Goal: Find specific page/section: Find specific page/section

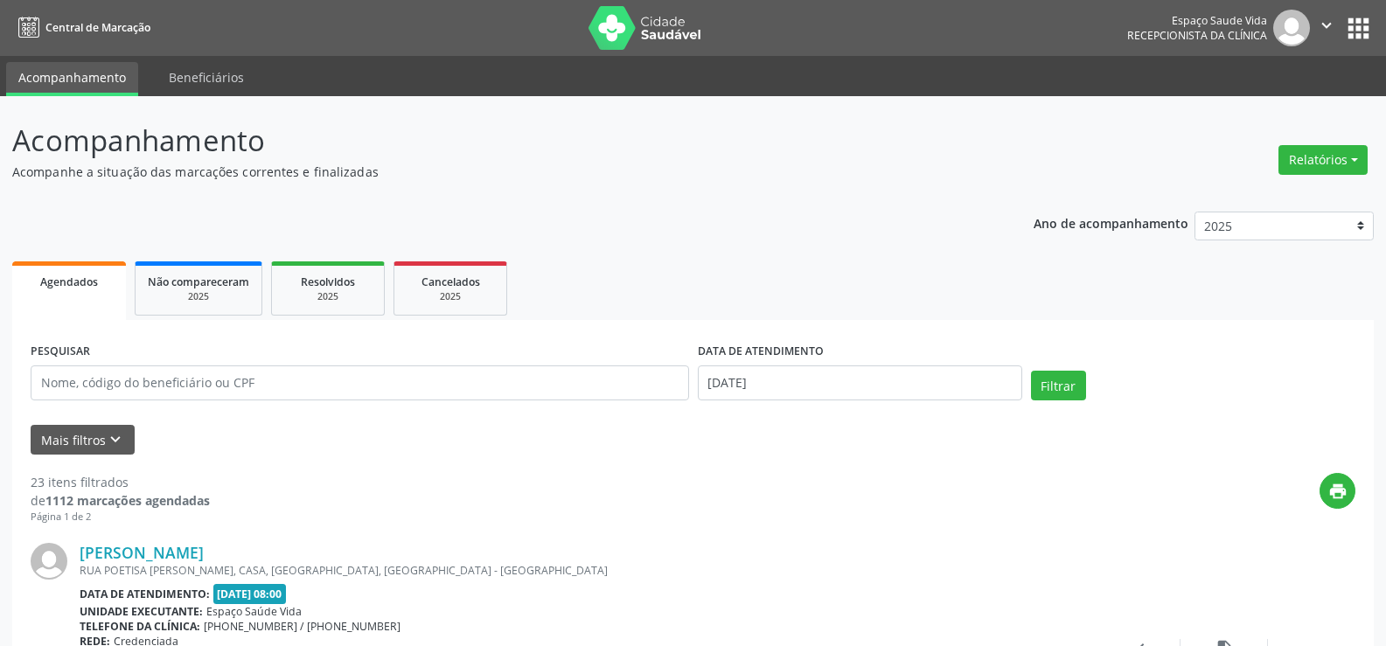
click at [1333, 150] on button "Relatórios" at bounding box center [1322, 160] width 89 height 30
click at [1227, 196] on link "Agendamentos" at bounding box center [1273, 197] width 188 height 24
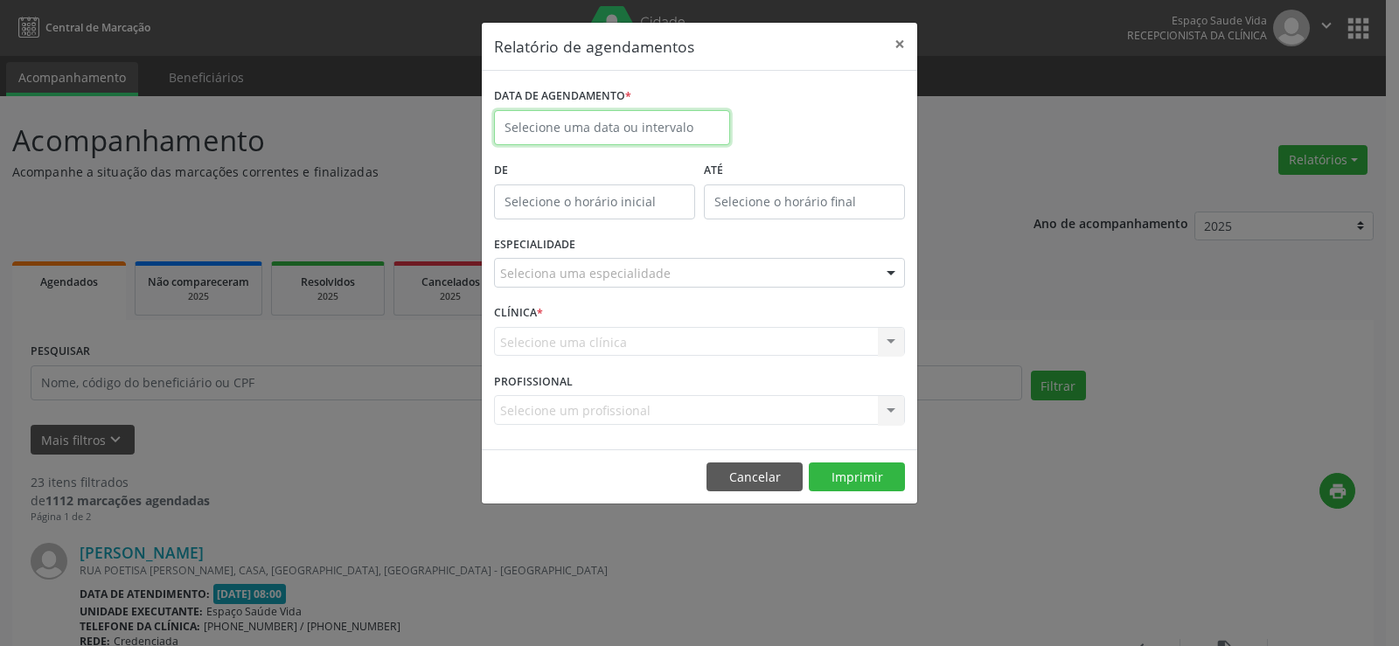
click at [659, 136] on input "text" at bounding box center [612, 127] width 236 height 35
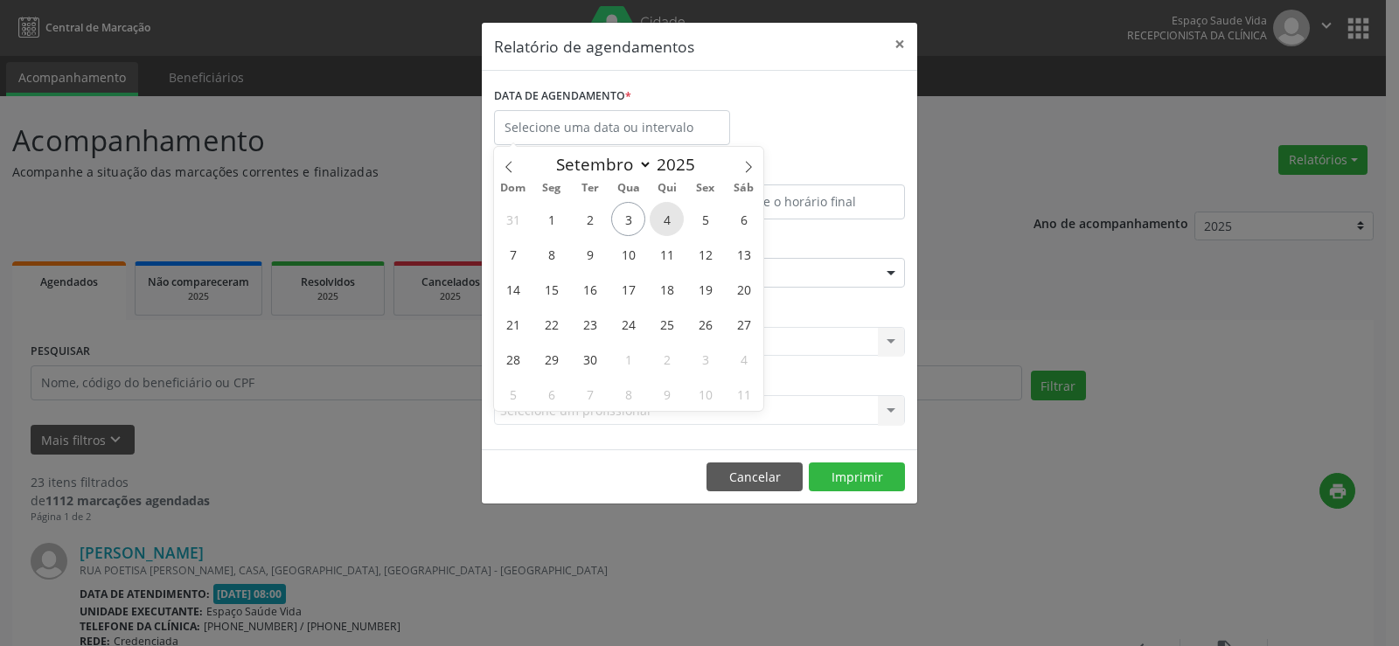
click at [661, 222] on span "4" at bounding box center [667, 219] width 34 height 34
type input "[DATE]"
click at [661, 222] on span "4" at bounding box center [667, 219] width 34 height 34
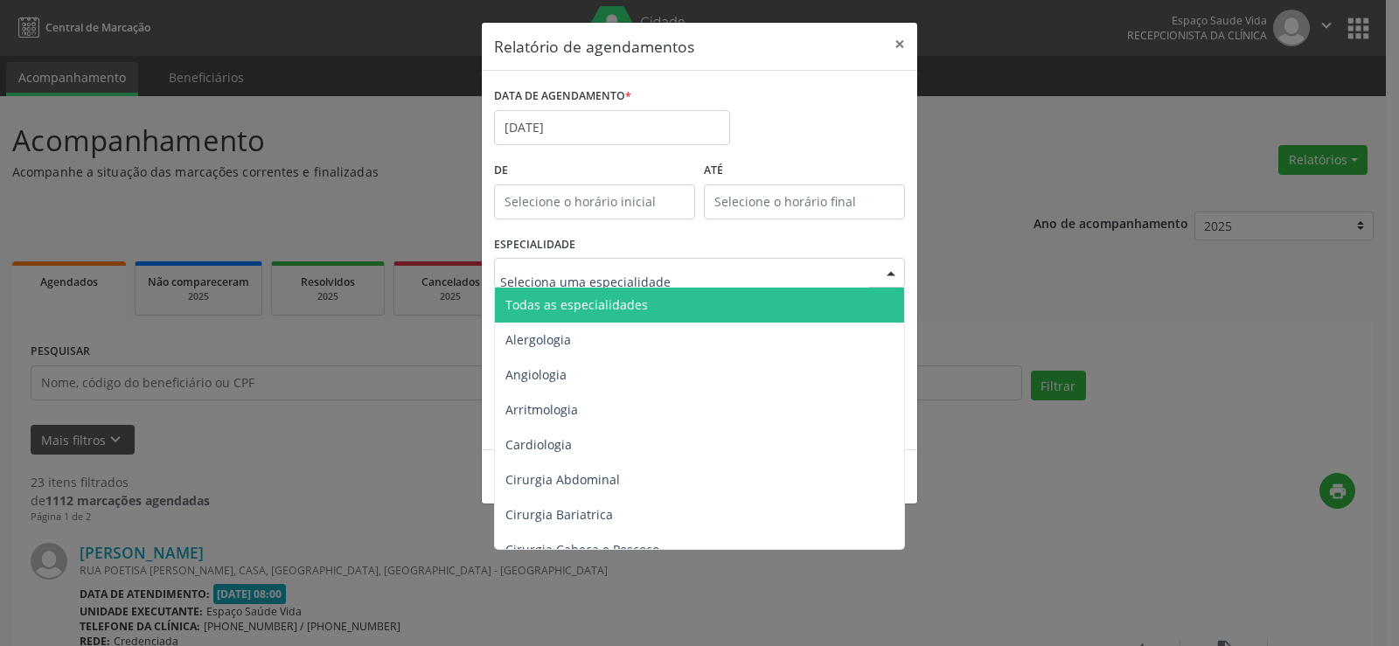
click at [594, 285] on div at bounding box center [699, 273] width 411 height 30
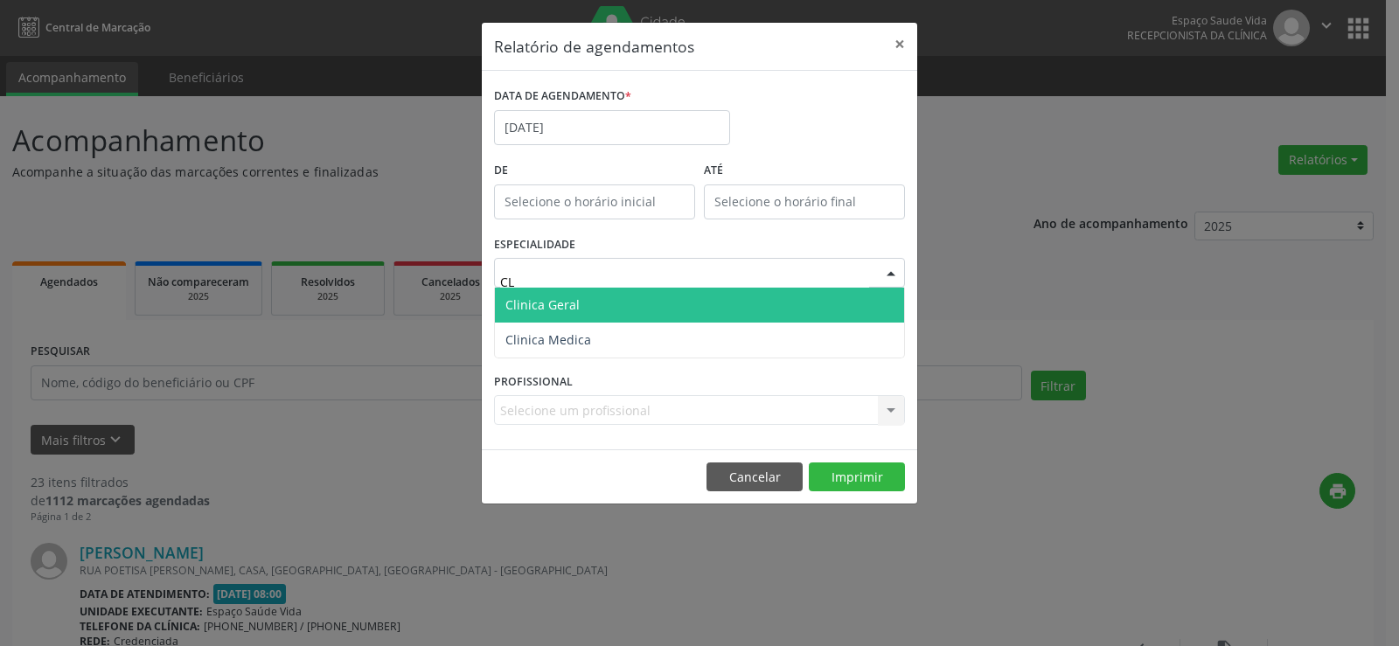
type input "CLI"
click at [696, 310] on span "Clinica Geral" at bounding box center [699, 305] width 409 height 35
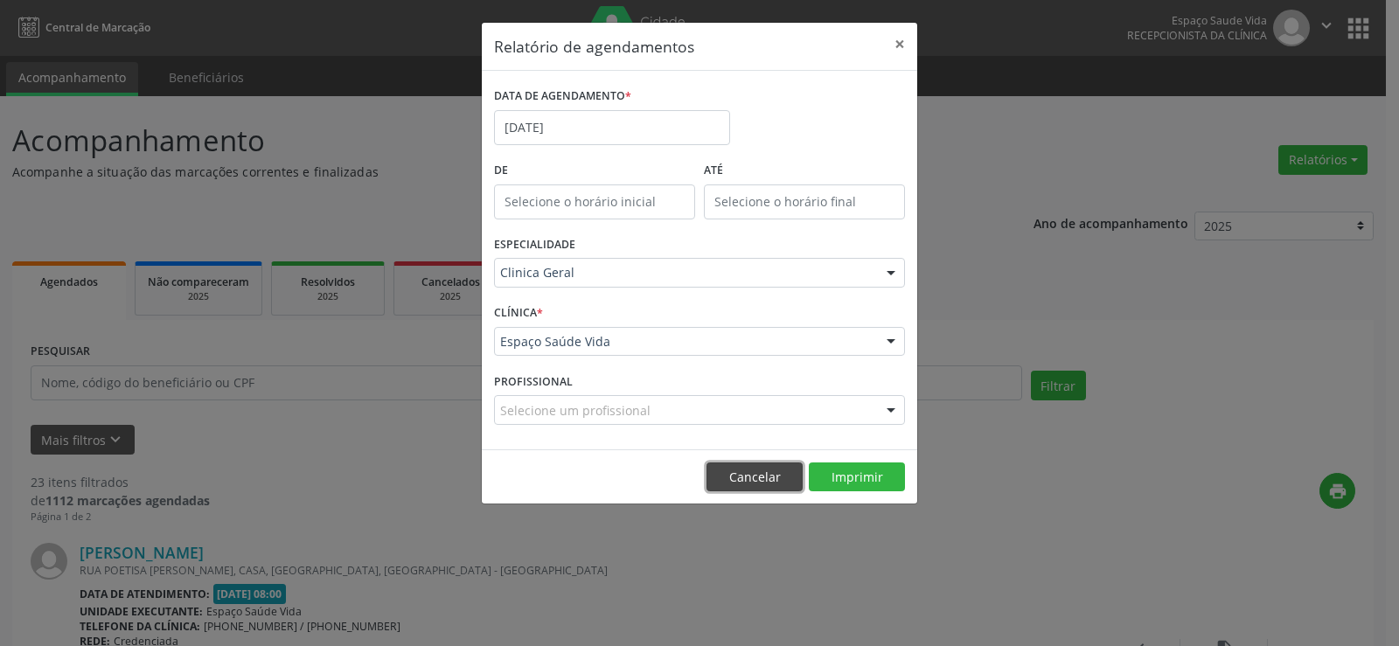
click at [725, 463] on button "Cancelar" at bounding box center [754, 478] width 96 height 30
